Goal: Transaction & Acquisition: Obtain resource

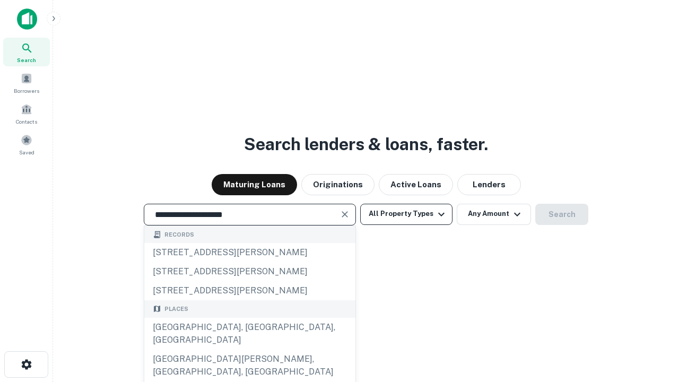
click at [249, 349] on div "[GEOGRAPHIC_DATA], [GEOGRAPHIC_DATA], [GEOGRAPHIC_DATA]" at bounding box center [249, 334] width 211 height 32
type input "**********"
click at [406, 214] on button "All Property Types" at bounding box center [406, 214] width 92 height 21
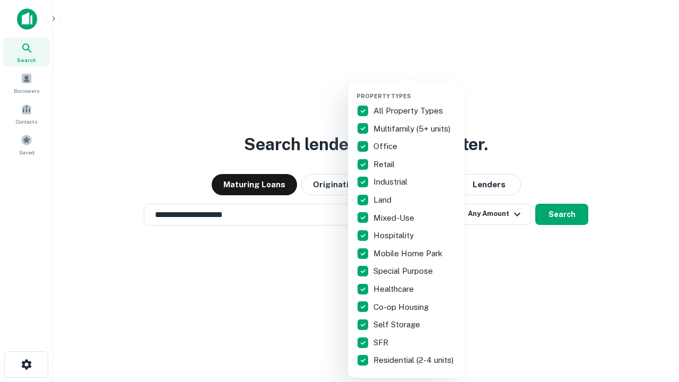
click at [415, 89] on button "button" at bounding box center [414, 89] width 117 height 1
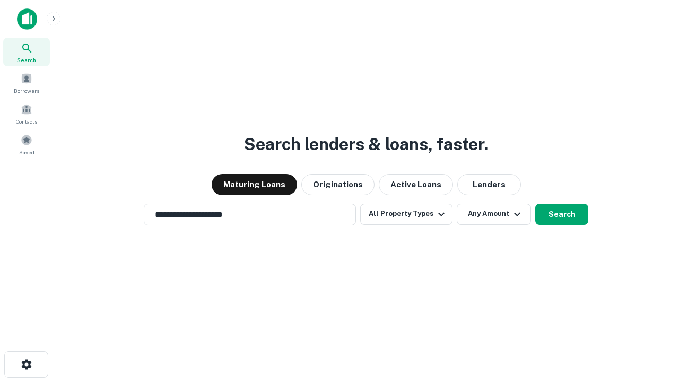
scroll to position [16, 0]
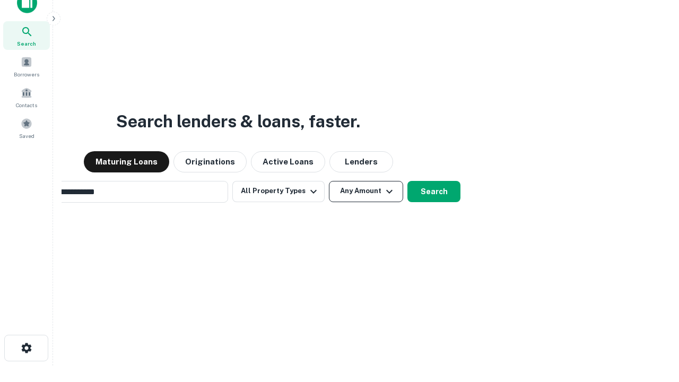
click at [329, 181] on button "Any Amount" at bounding box center [366, 191] width 74 height 21
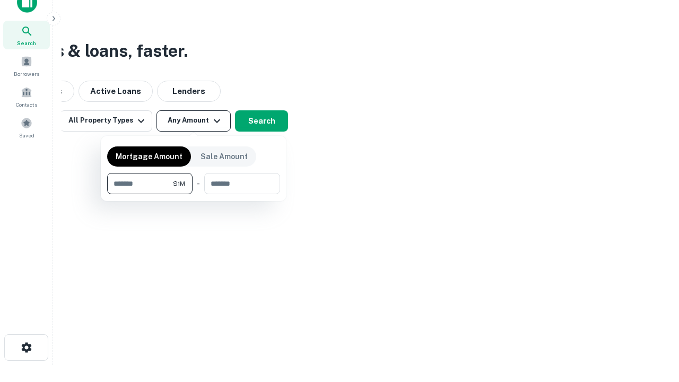
type input "*******"
click at [193, 194] on button "button" at bounding box center [193, 194] width 173 height 1
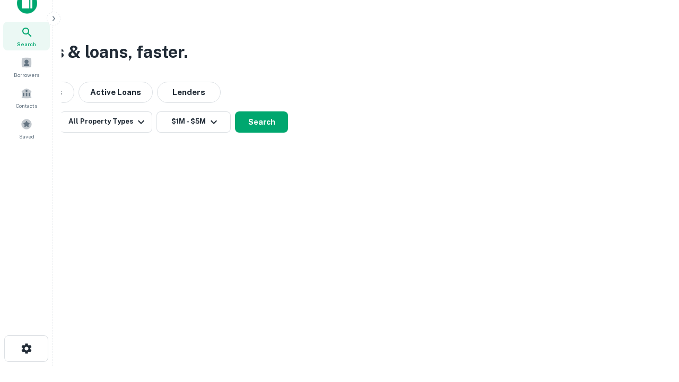
scroll to position [6, 196]
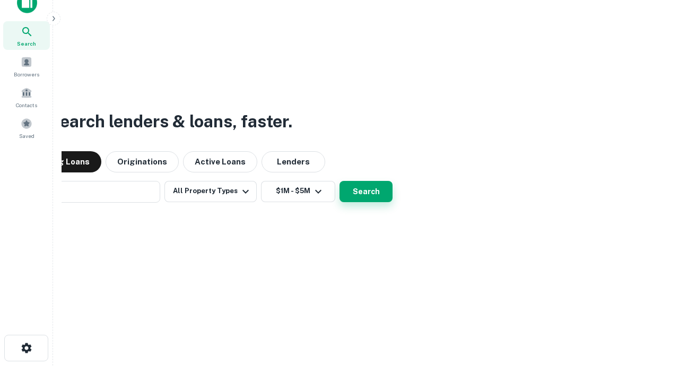
click at [339, 181] on button "Search" at bounding box center [365, 191] width 53 height 21
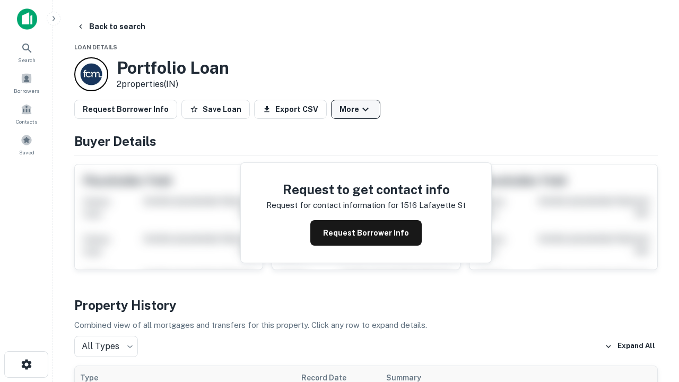
click at [355, 109] on button "More" at bounding box center [355, 109] width 49 height 19
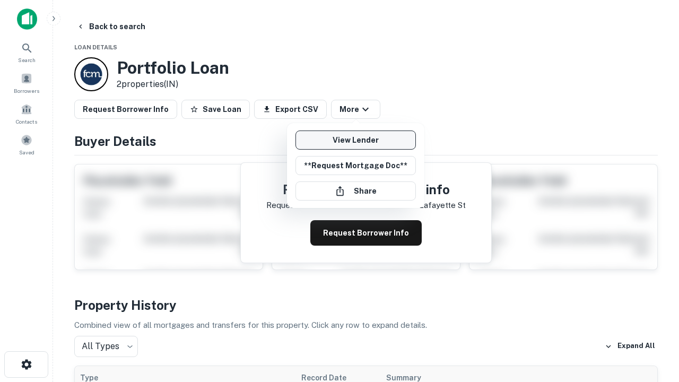
click at [355, 140] on link "View Lender" at bounding box center [355, 139] width 120 height 19
